Goal: Task Accomplishment & Management: Use online tool/utility

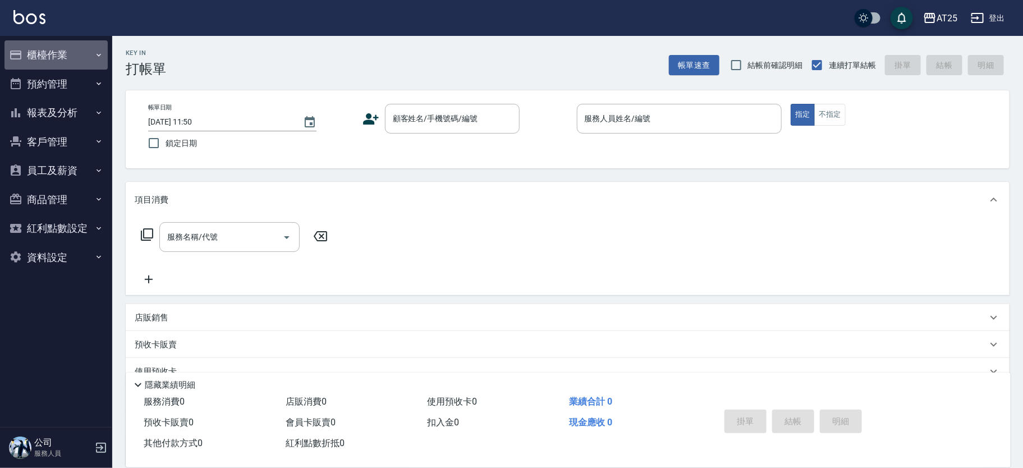
click at [63, 48] on button "櫃檯作業" at bounding box center [55, 54] width 103 height 29
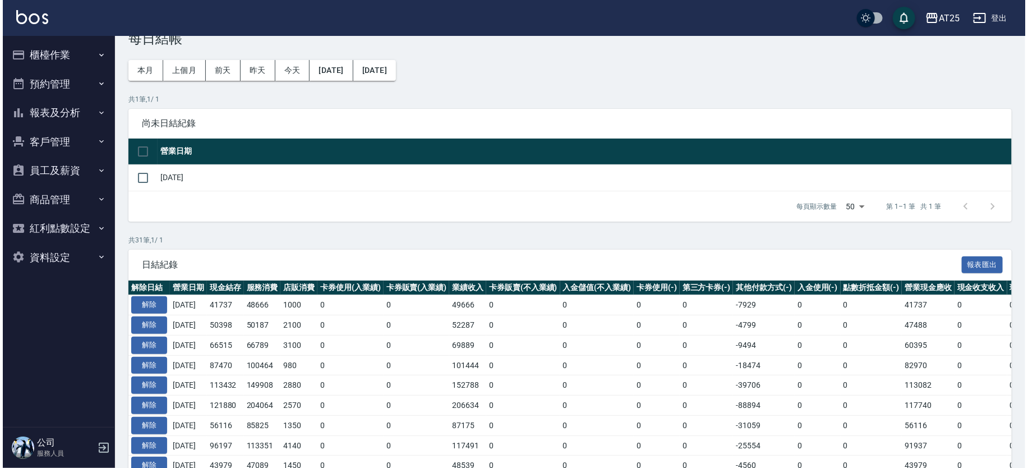
scroll to position [29, 0]
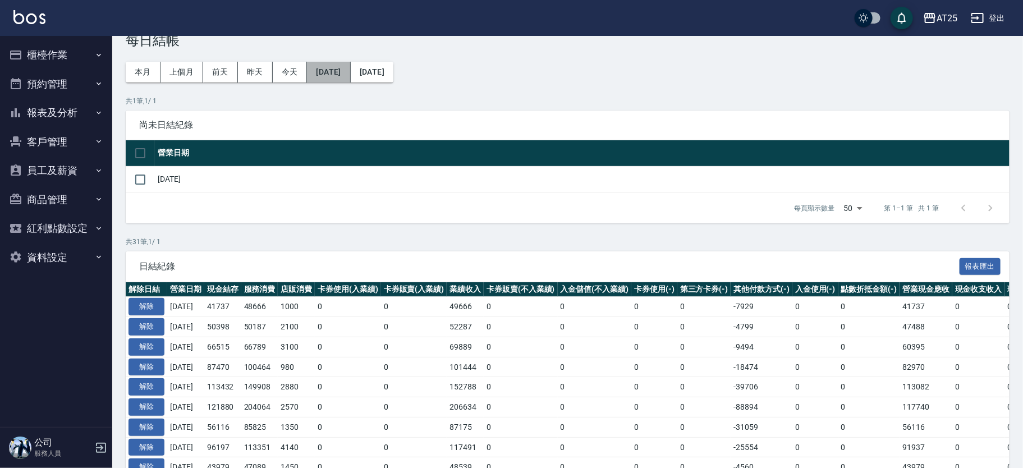
click at [350, 73] on button "[DATE]" at bounding box center [328, 72] width 43 height 21
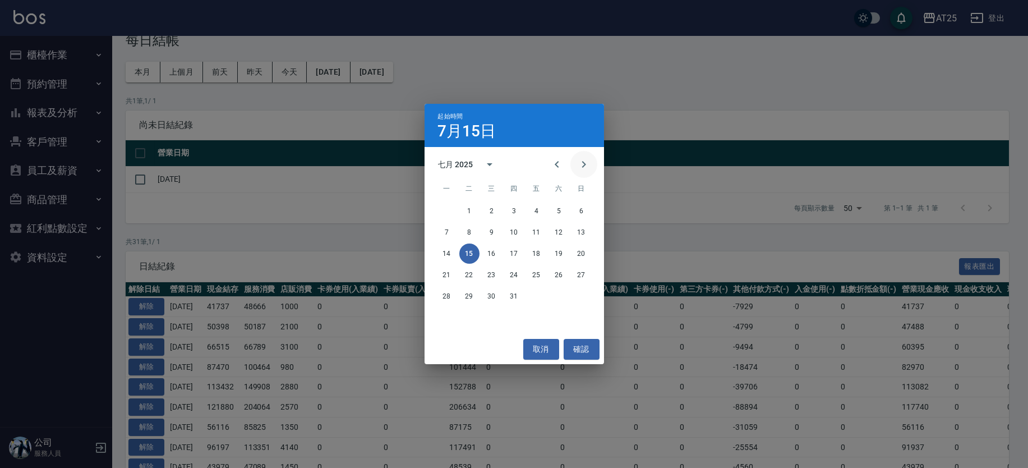
click at [584, 168] on icon "Next month" at bounding box center [583, 164] width 13 height 13
click at [540, 212] on button "1" at bounding box center [537, 211] width 20 height 20
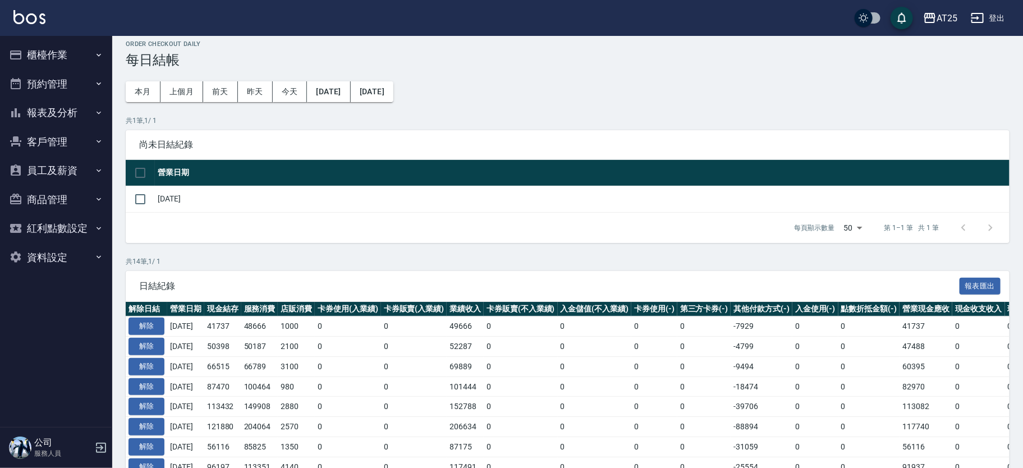
scroll to position [2, 0]
